Goal: Task Accomplishment & Management: Use online tool/utility

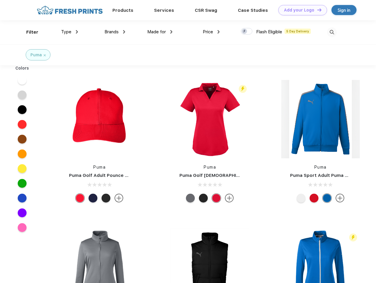
scroll to position [0, 0]
click at [300, 10] on link "Add your Logo Design Tool" at bounding box center [302, 10] width 49 height 10
click at [0, 0] on div "Design Tool" at bounding box center [0, 0] width 0 height 0
click at [317, 10] on link "Add your Logo Design Tool" at bounding box center [302, 10] width 49 height 10
click at [28, 32] on div "Filter" at bounding box center [32, 32] width 12 height 7
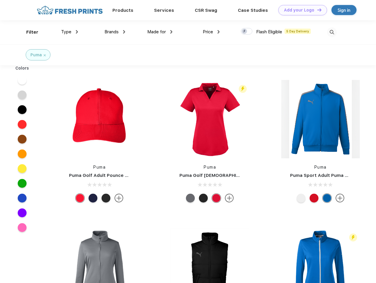
click at [70, 32] on span "Type" at bounding box center [66, 31] width 10 height 5
click at [115, 32] on span "Brands" at bounding box center [111, 31] width 14 height 5
click at [160, 32] on span "Made for" at bounding box center [156, 31] width 19 height 5
click at [211, 32] on span "Price" at bounding box center [208, 31] width 10 height 5
click at [247, 32] on div at bounding box center [247, 31] width 12 height 6
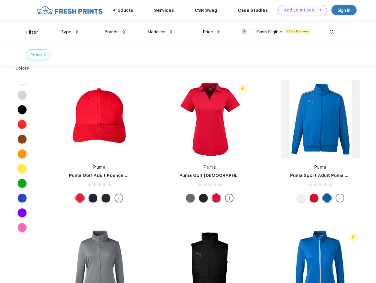
click at [245, 32] on input "checkbox" at bounding box center [243, 30] width 4 height 4
click at [332, 32] on img at bounding box center [332, 32] width 10 height 10
